Goal: Task Accomplishment & Management: Complete application form

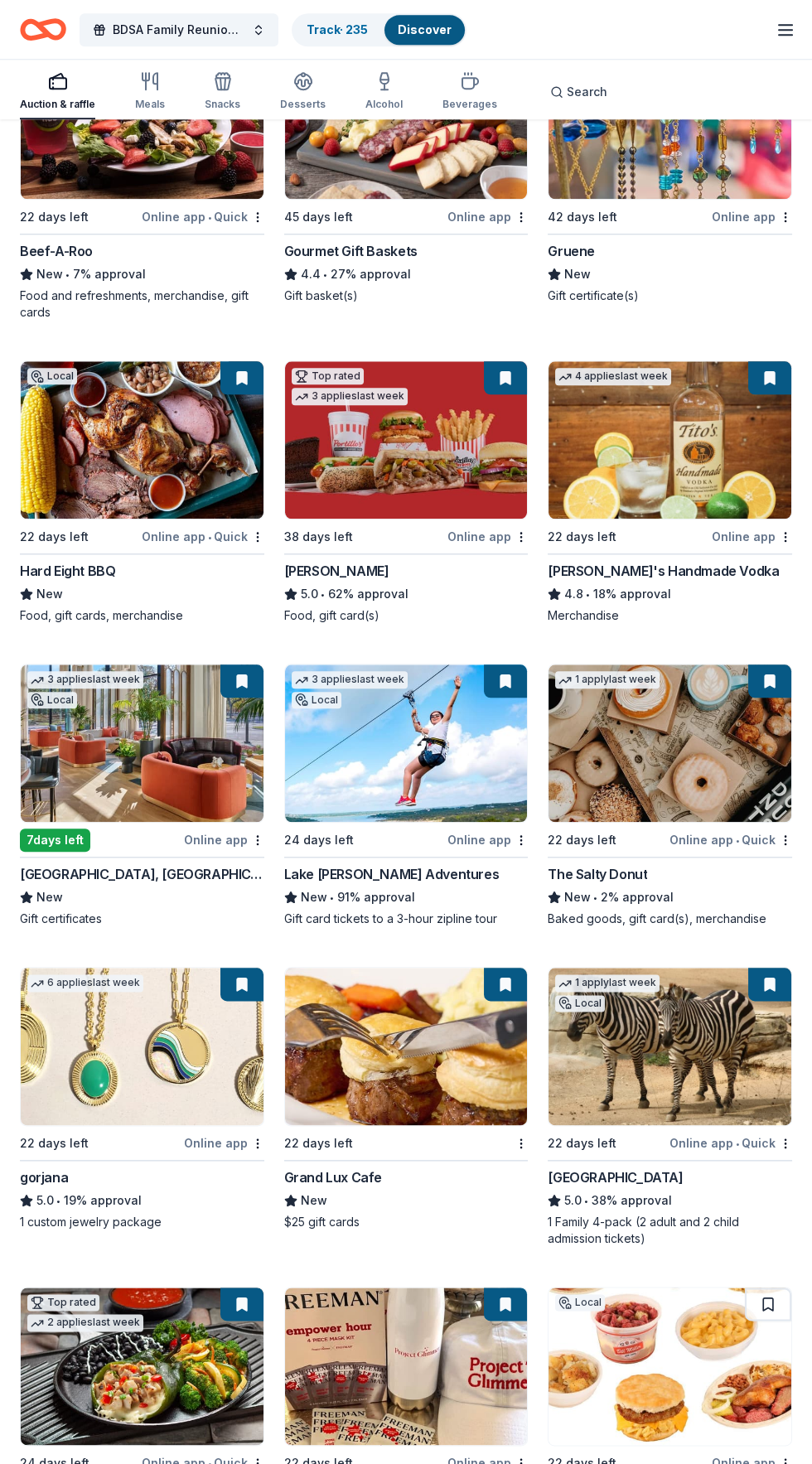
scroll to position [2461, 0]
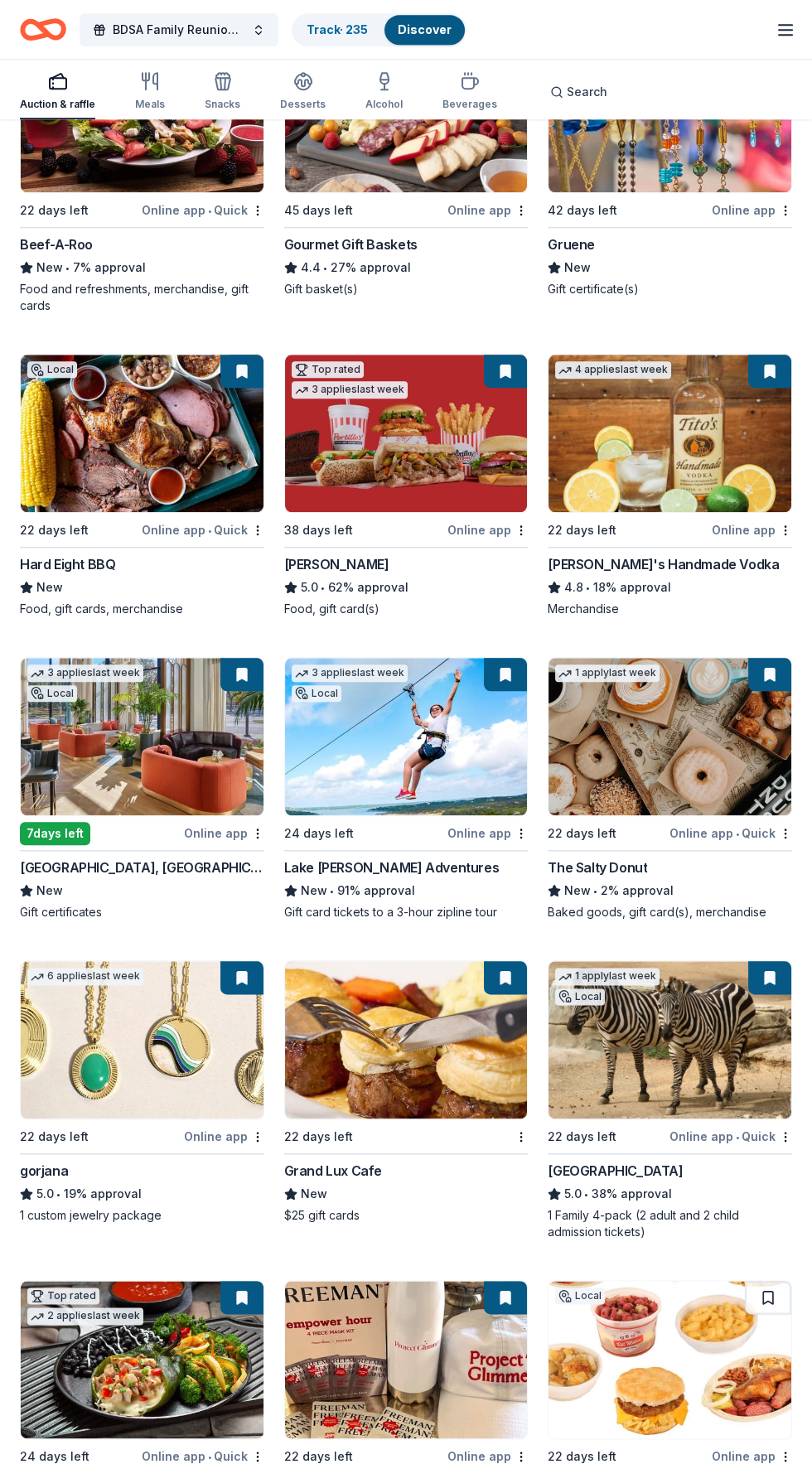
click at [678, 762] on img at bounding box center [670, 737] width 243 height 158
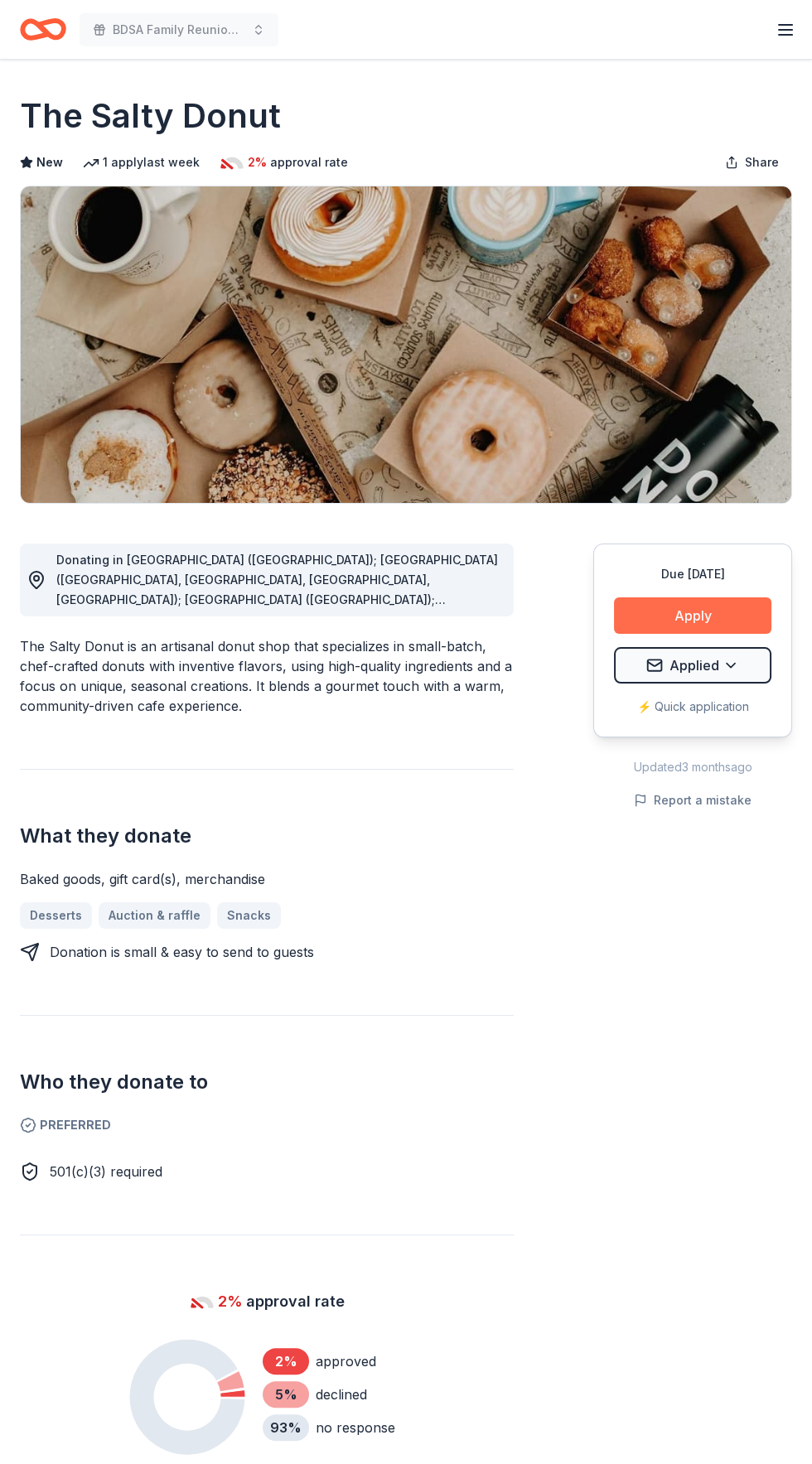
click at [728, 629] on button "Apply" at bounding box center [693, 616] width 158 height 37
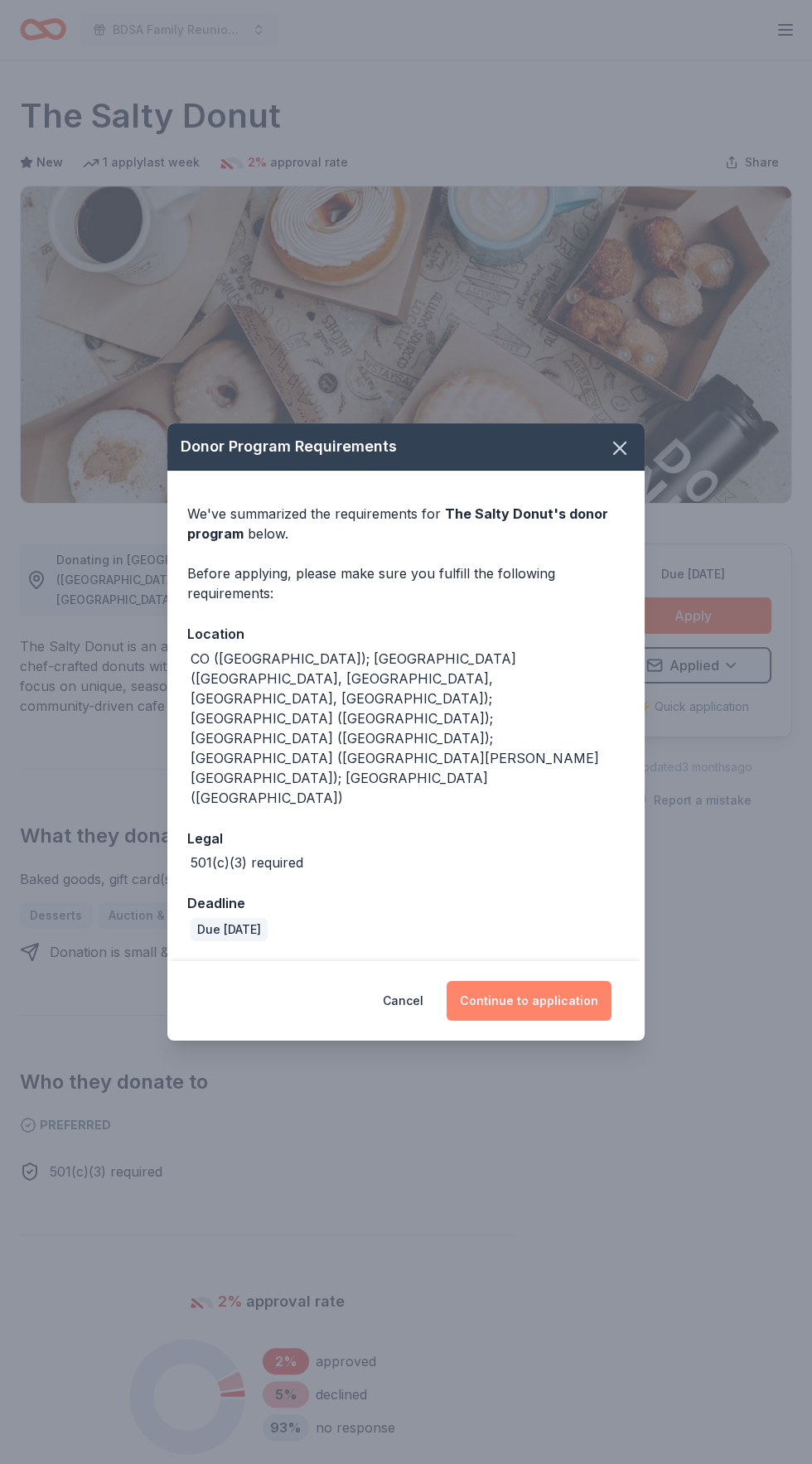
click at [568, 981] on button "Continue to application" at bounding box center [529, 1001] width 165 height 39
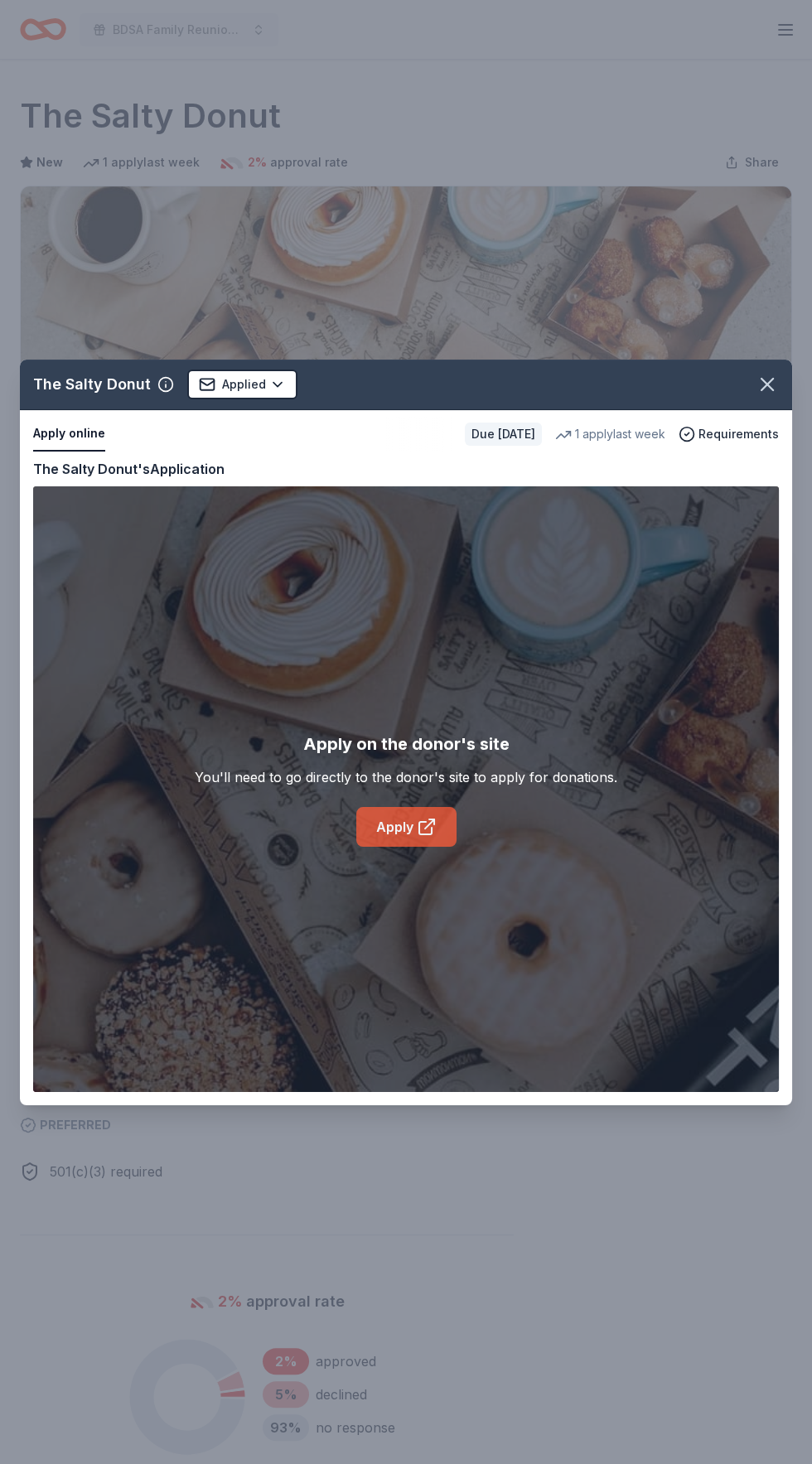
click at [430, 824] on icon at bounding box center [426, 827] width 20 height 20
